Goal: Register for event/course

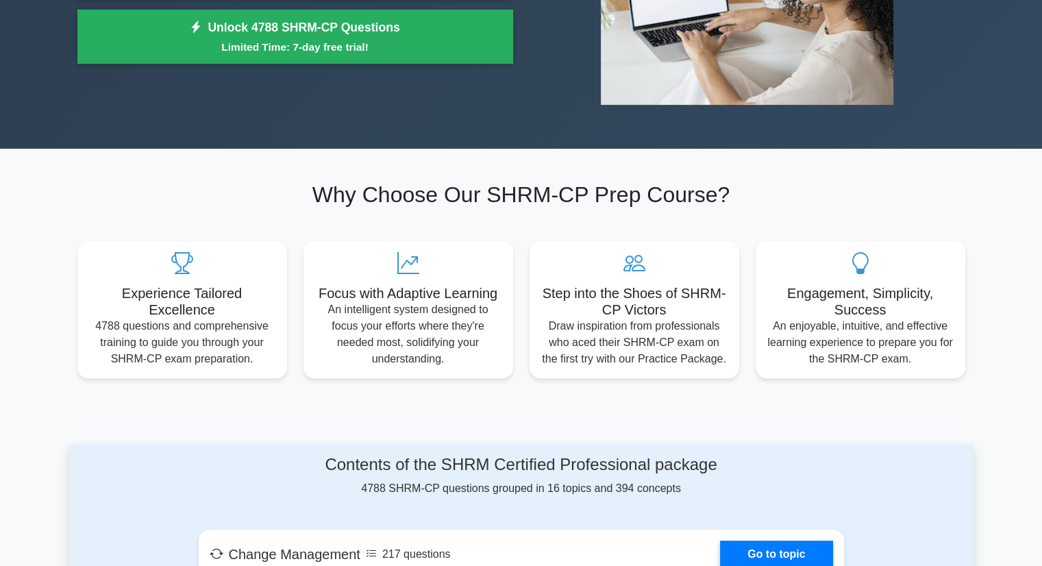
scroll to position [137, 0]
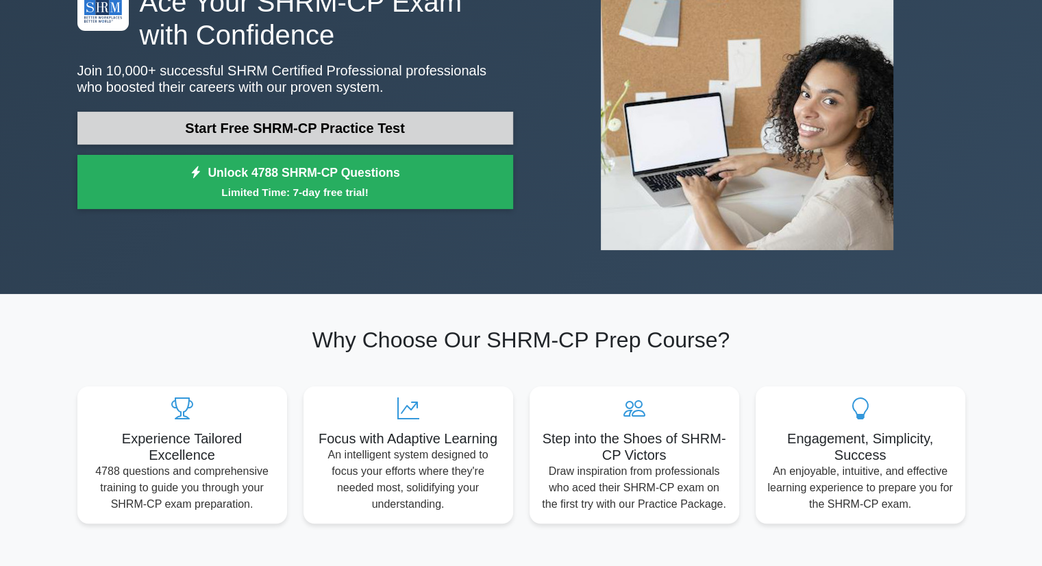
click at [321, 122] on link "Start Free SHRM-CP Practice Test" at bounding box center [295, 128] width 436 height 33
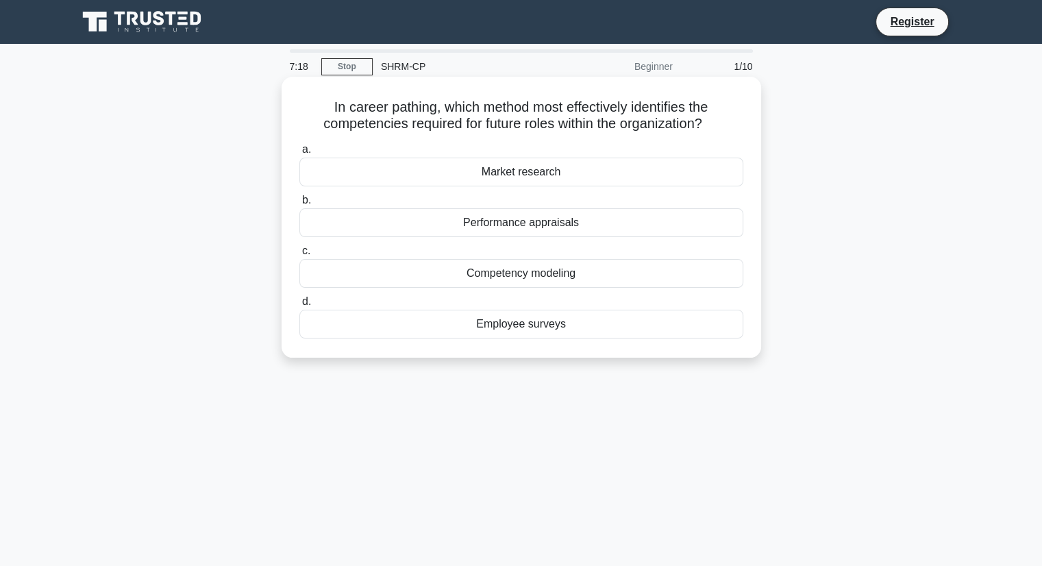
click at [542, 171] on div "Market research" at bounding box center [521, 172] width 444 height 29
click at [299, 154] on input "a. Market research" at bounding box center [299, 149] width 0 height 9
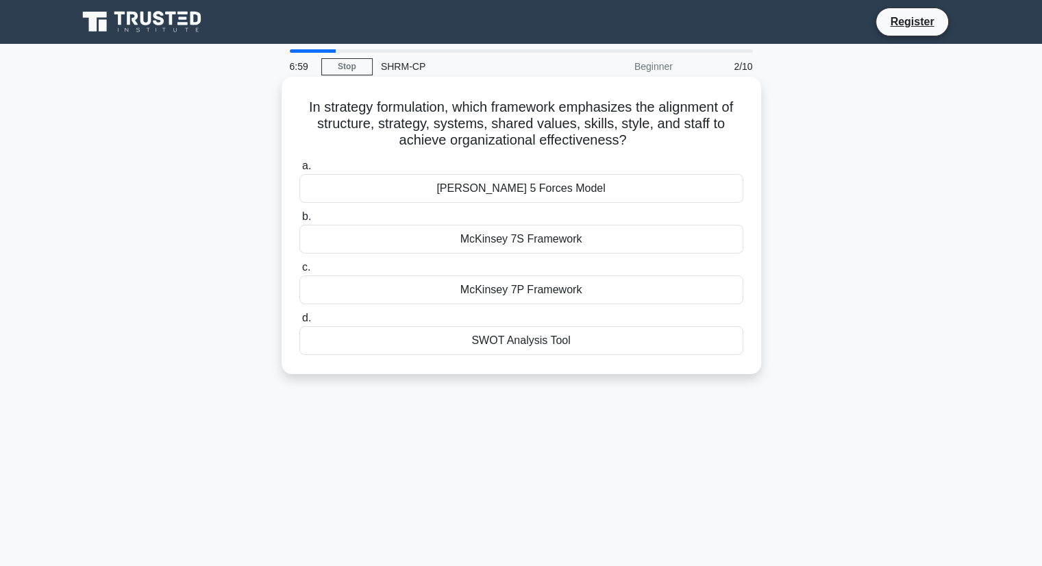
click at [558, 292] on div "McKinsey 7P Framework" at bounding box center [521, 289] width 444 height 29
click at [299, 272] on input "c. McKinsey 7P Framework" at bounding box center [299, 267] width 0 height 9
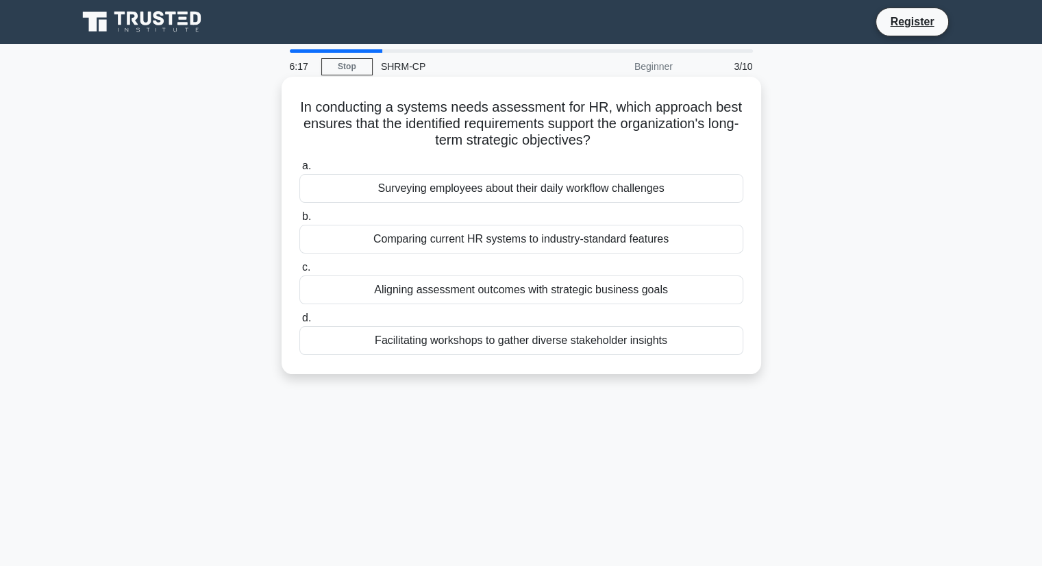
click at [628, 243] on div "Comparing current HR systems to industry-standard features" at bounding box center [521, 239] width 444 height 29
click at [299, 221] on input "b. Comparing current HR systems to industry-standard features" at bounding box center [299, 216] width 0 height 9
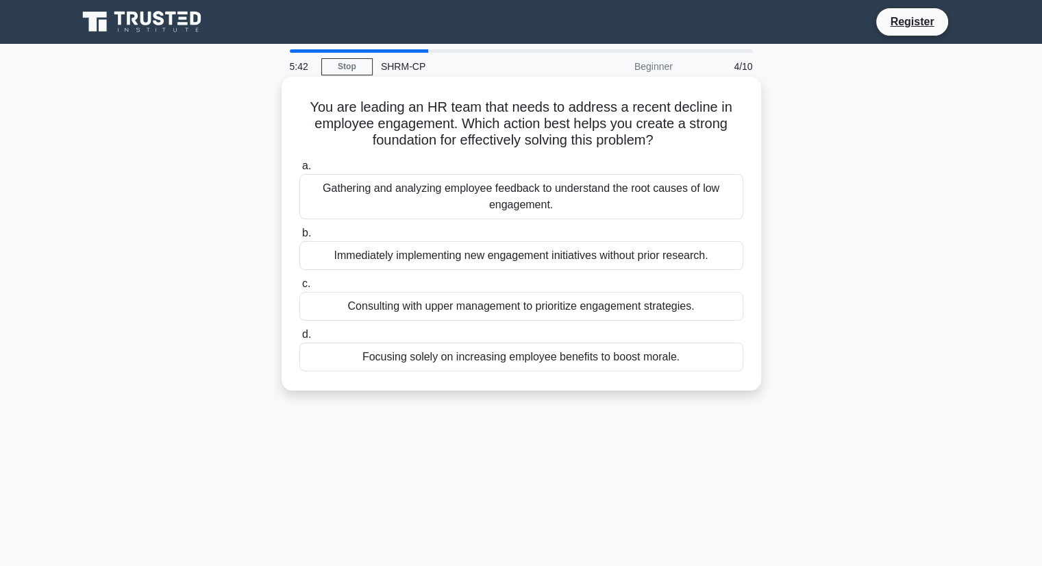
click at [671, 308] on div "Consulting with upper management to prioritize engagement strategies." at bounding box center [521, 306] width 444 height 29
click at [299, 288] on input "c. Consulting with upper management to prioritize engagement strategies." at bounding box center [299, 284] width 0 height 9
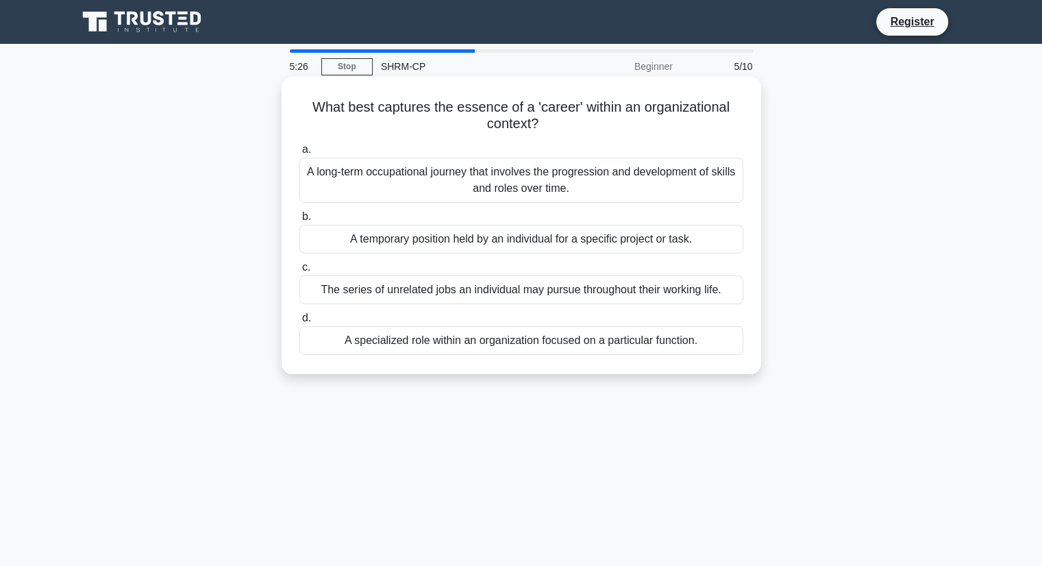
click at [619, 249] on div "A temporary position held by an individual for a specific project or task." at bounding box center [521, 239] width 444 height 29
click at [299, 221] on input "b. A temporary position held by an individual for a specific project or task." at bounding box center [299, 216] width 0 height 9
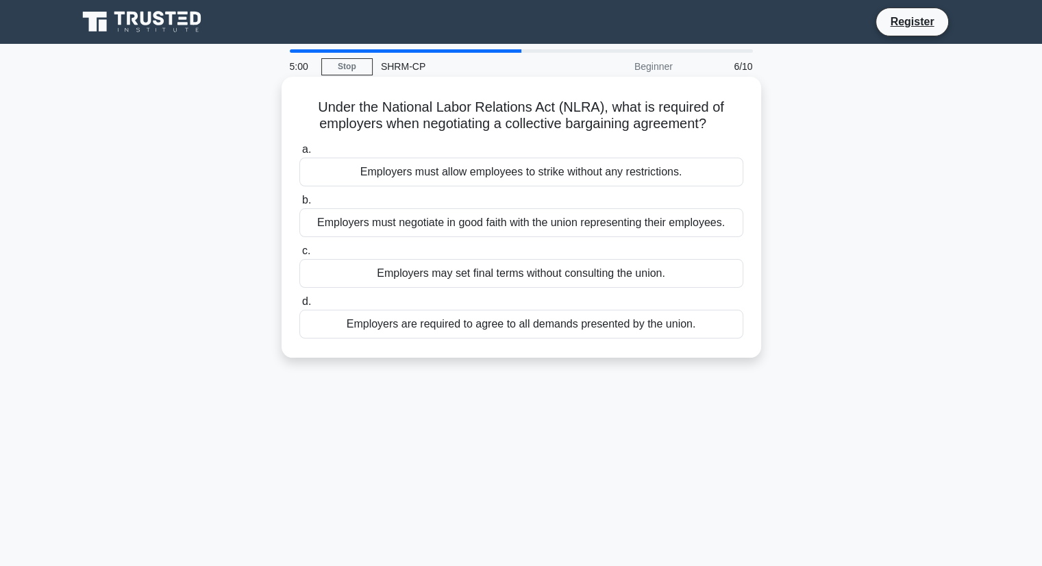
click at [617, 221] on div "Employers must negotiate in good faith with the union representing their employ…" at bounding box center [521, 222] width 444 height 29
click at [299, 205] on input "b. Employers must negotiate in good faith with the union representing their emp…" at bounding box center [299, 200] width 0 height 9
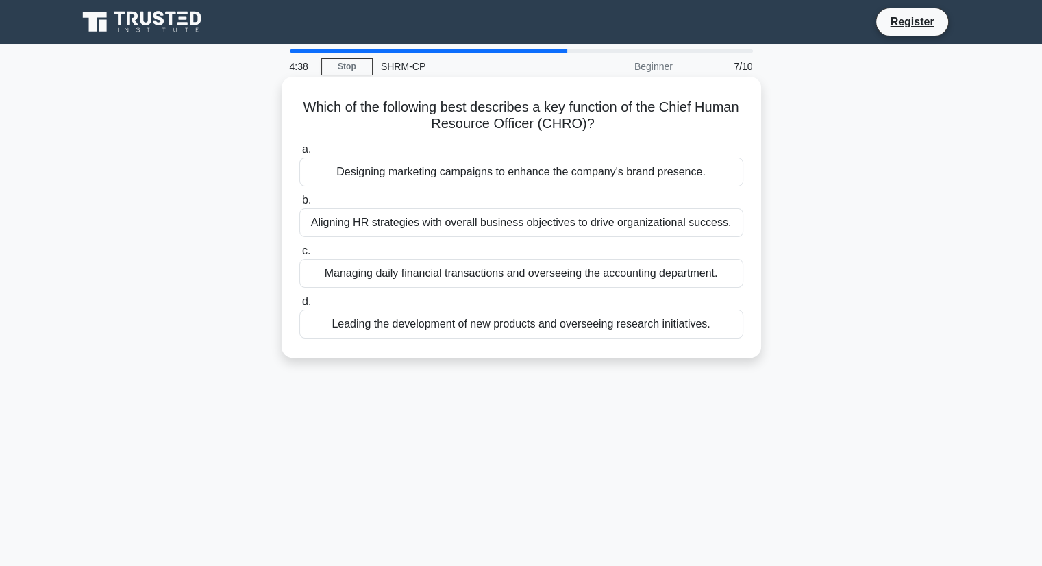
click at [624, 230] on div "Aligning HR strategies with overall business objectives to drive organizational…" at bounding box center [521, 222] width 444 height 29
click at [299, 205] on input "b. Aligning HR strategies with overall business objectives to drive organizatio…" at bounding box center [299, 200] width 0 height 9
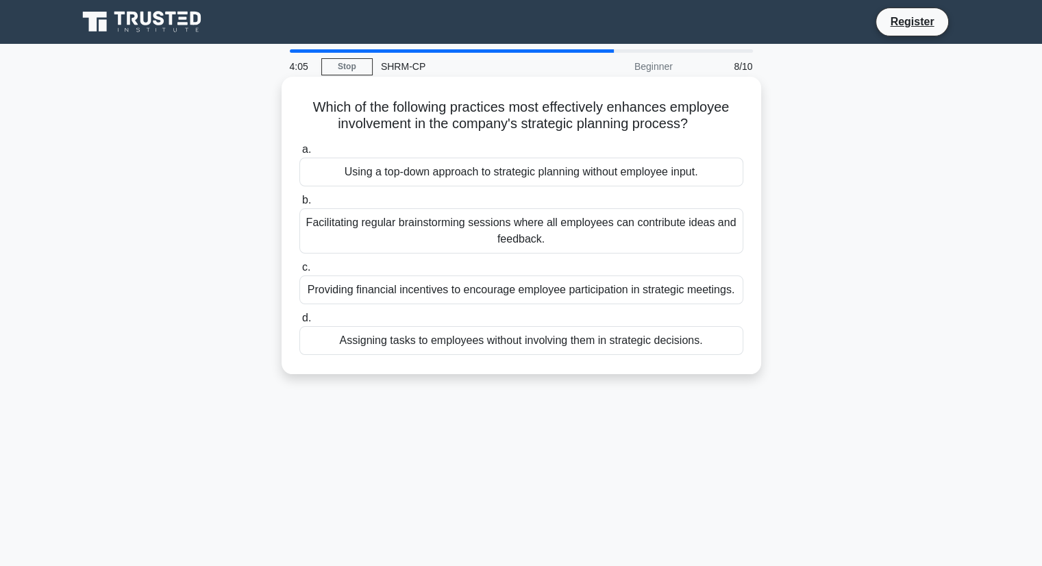
click at [688, 171] on div "Using a top-down approach to strategic planning without employee input." at bounding box center [521, 172] width 444 height 29
click at [299, 154] on input "a. Using a top-down approach to strategic planning without employee input." at bounding box center [299, 149] width 0 height 9
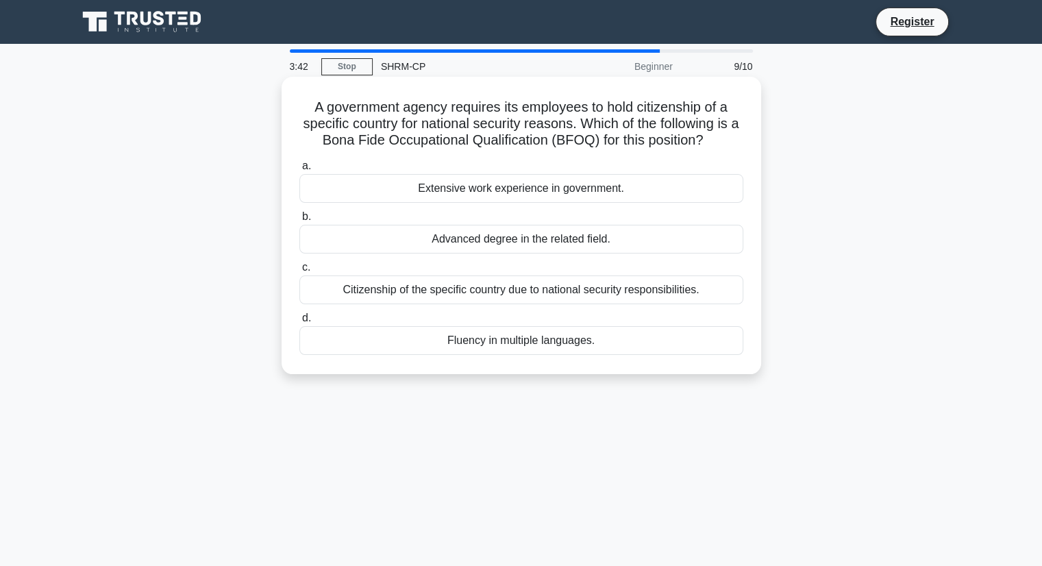
click at [667, 291] on div "Citizenship of the specific country due to national security responsibilities." at bounding box center [521, 289] width 444 height 29
click at [299, 272] on input "c. Citizenship of the specific country due to national security responsibilitie…" at bounding box center [299, 267] width 0 height 9
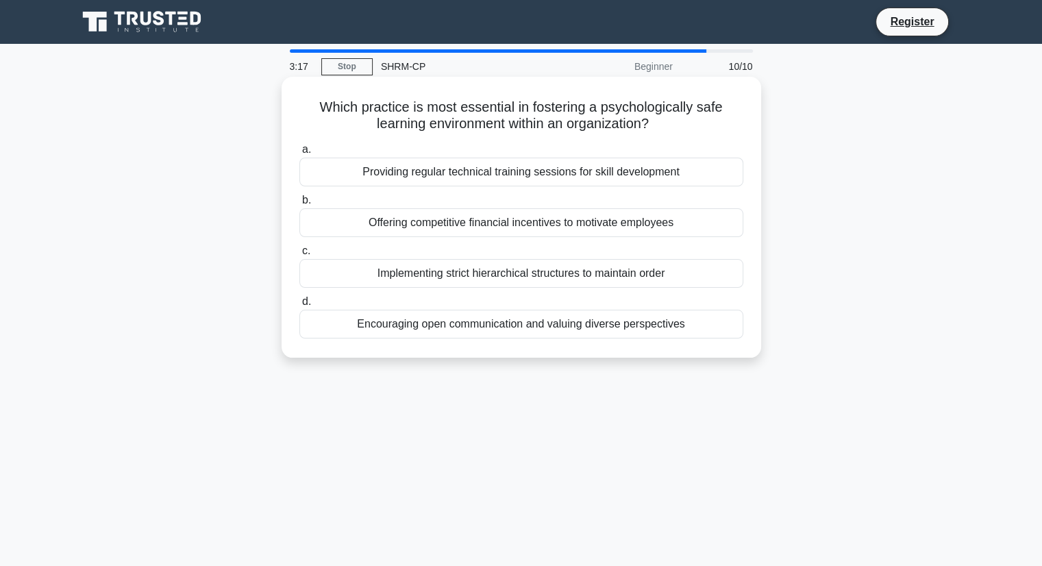
click at [658, 332] on div "Encouraging open communication and valuing diverse perspectives" at bounding box center [521, 324] width 444 height 29
click at [299, 306] on input "d. Encouraging open communication and valuing diverse perspectives" at bounding box center [299, 301] width 0 height 9
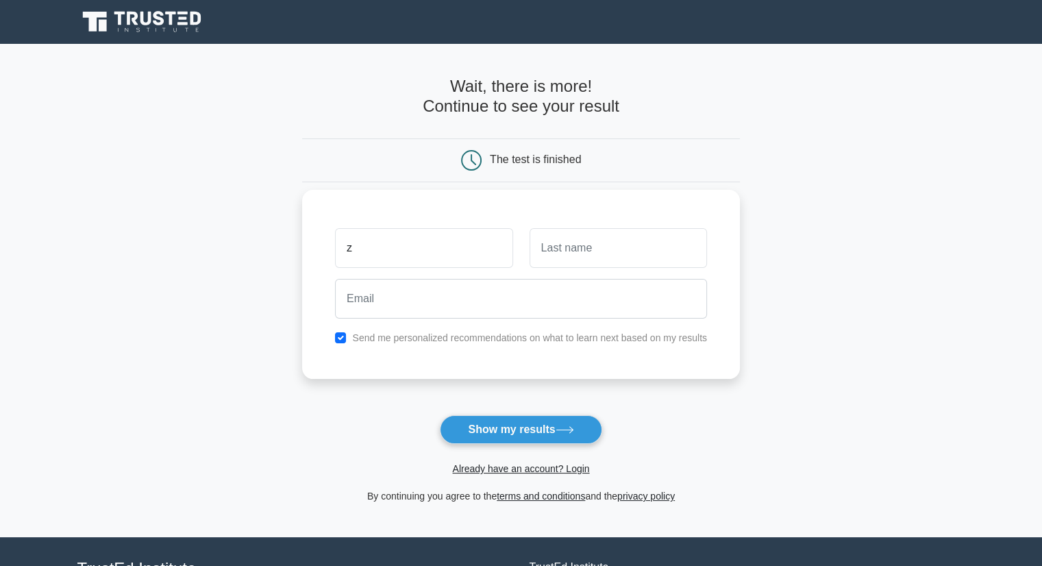
type input "[PERSON_NAME]"
click at [578, 257] on input "text" at bounding box center [618, 248] width 177 height 40
type input "[PERSON_NAME]"
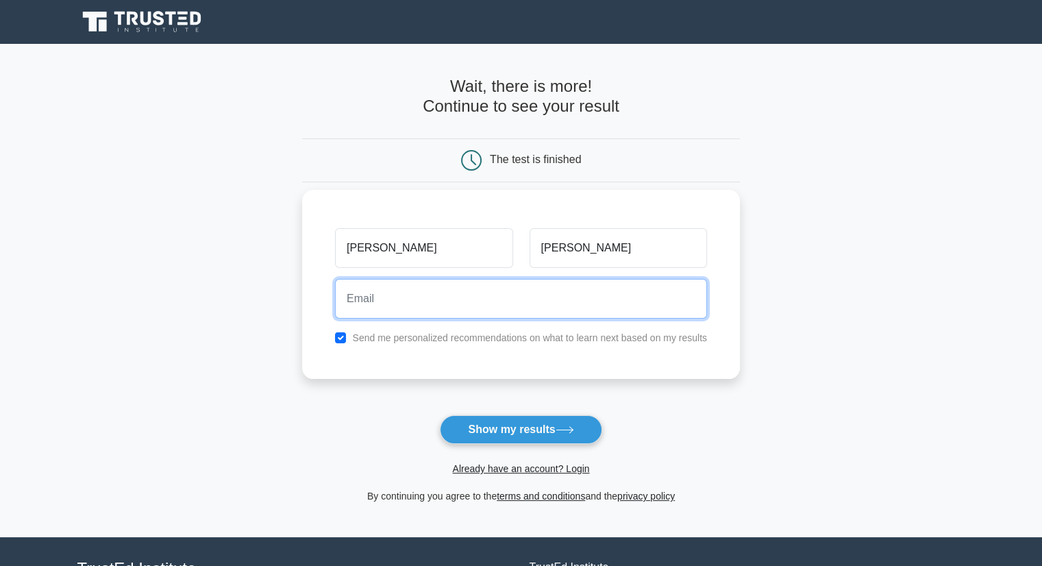
click at [503, 304] on input "email" at bounding box center [521, 299] width 372 height 40
type input "[EMAIL_ADDRESS][DOMAIN_NAME]"
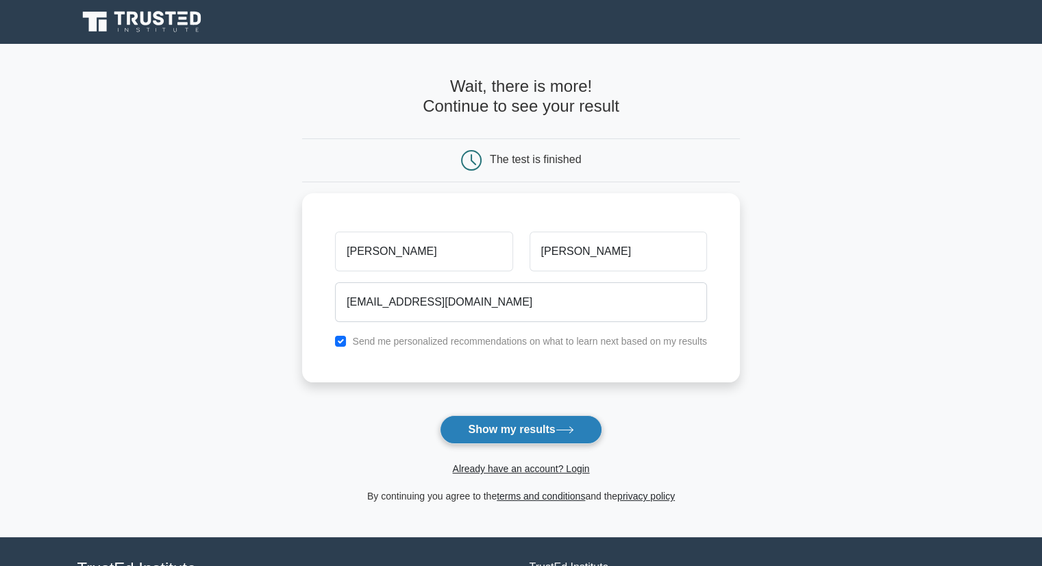
click at [520, 434] on button "Show my results" at bounding box center [521, 429] width 162 height 29
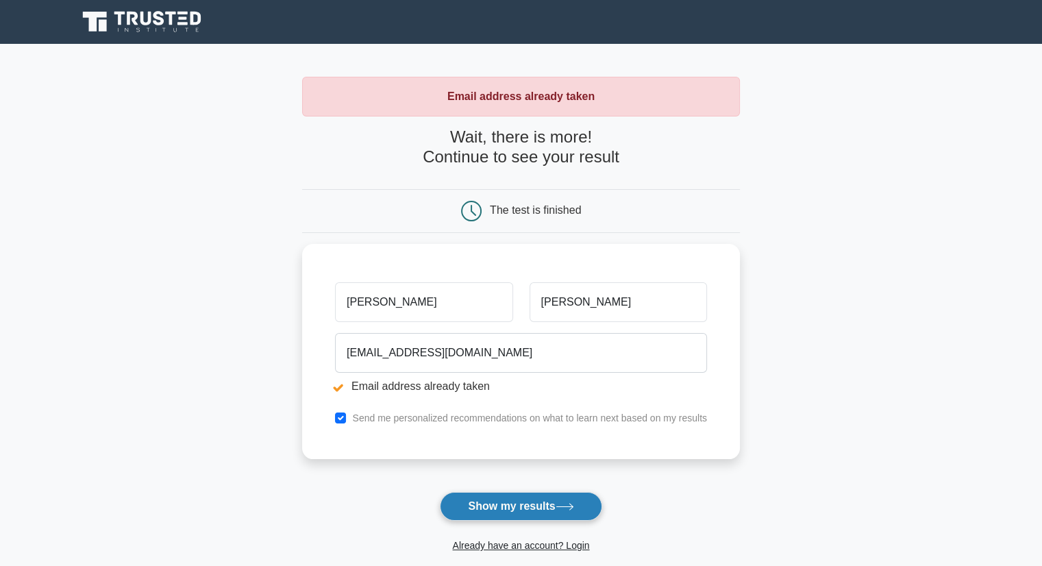
click at [512, 505] on button "Show my results" at bounding box center [521, 506] width 162 height 29
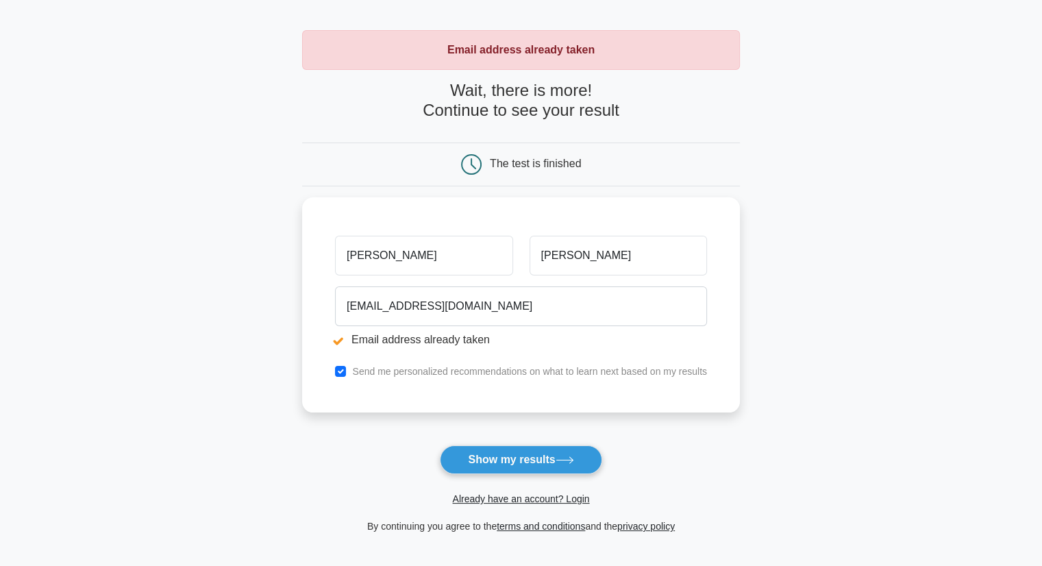
scroll to position [69, 0]
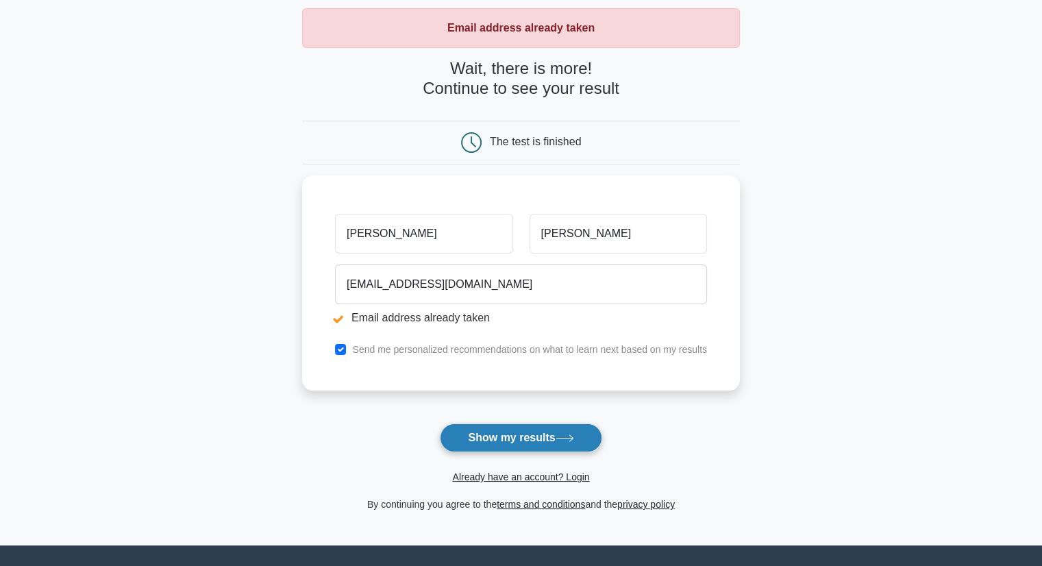
click at [514, 439] on button "Show my results" at bounding box center [521, 437] width 162 height 29
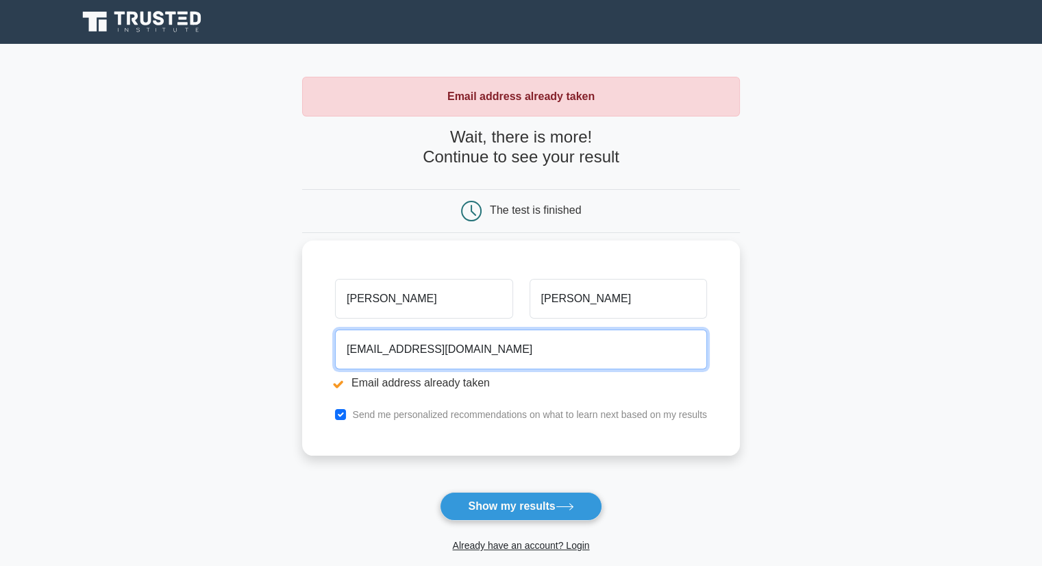
click at [471, 352] on input "[EMAIL_ADDRESS][DOMAIN_NAME]" at bounding box center [521, 350] width 372 height 40
